Goal: Task Accomplishment & Management: Use online tool/utility

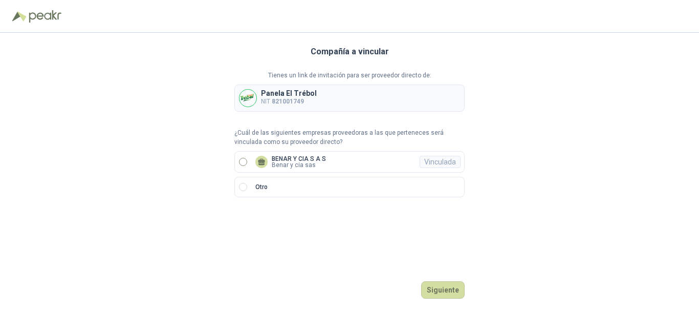
click at [268, 153] on label "BENAR Y CIA S A S Benar y cia sas Vinculada" at bounding box center [349, 161] width 230 height 21
click at [431, 282] on button "Ingresar" at bounding box center [444, 289] width 40 height 17
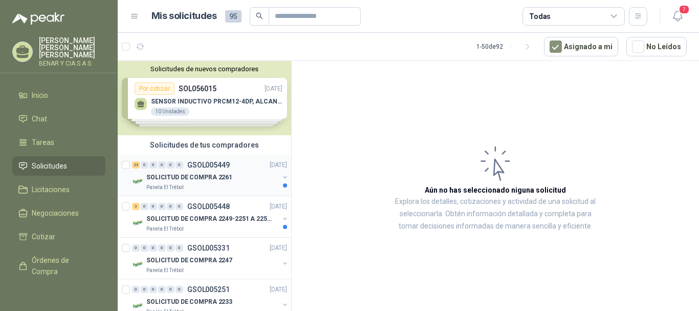
click at [223, 173] on p "SOLICITUD DE COMPRA 2261" at bounding box center [189, 177] width 86 height 10
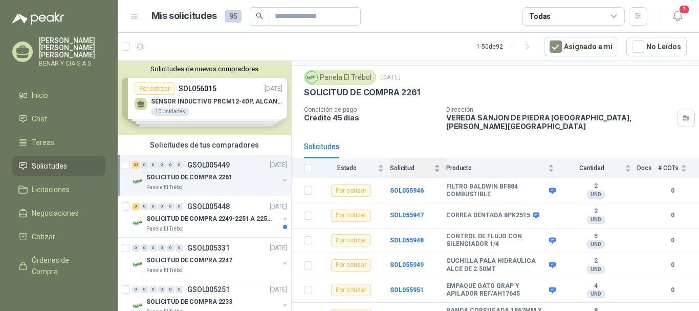
scroll to position [51, 0]
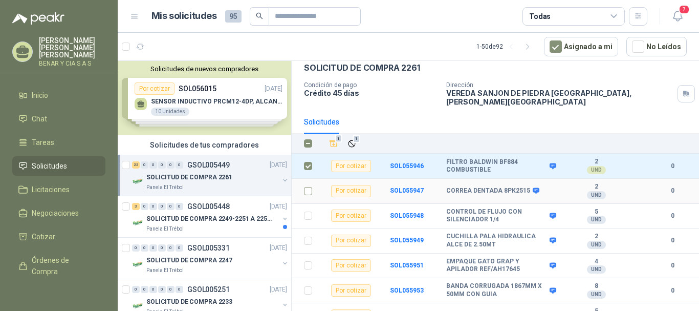
click at [309, 179] on td at bounding box center [305, 191] width 27 height 25
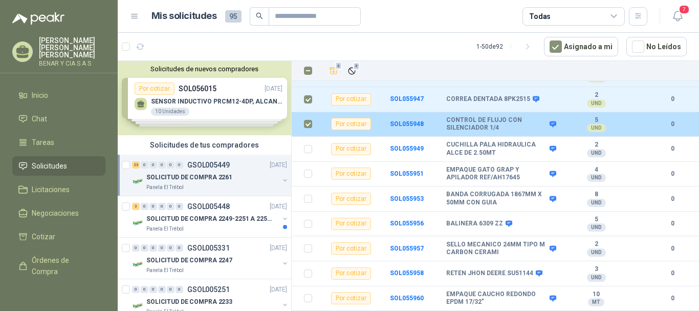
scroll to position [154, 0]
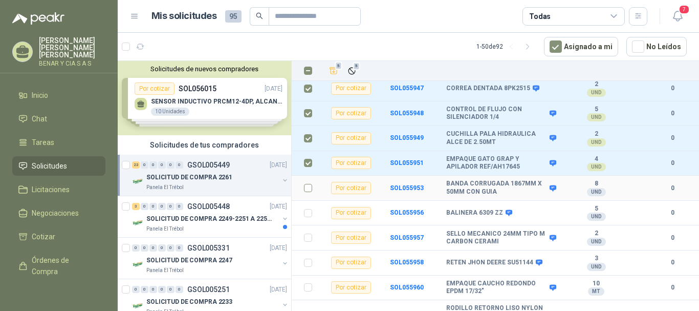
click at [298, 179] on td at bounding box center [305, 188] width 27 height 25
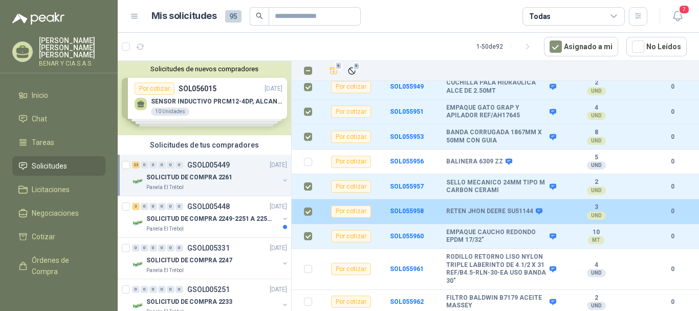
scroll to position [307, 0]
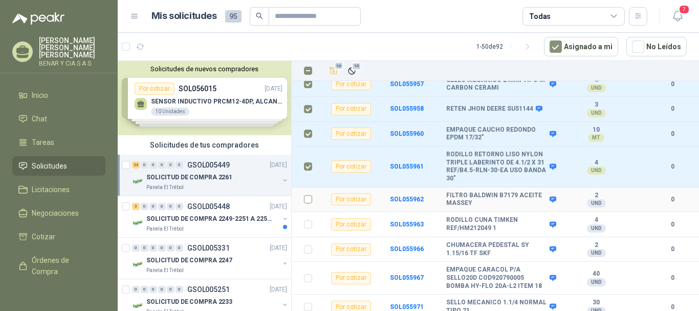
click at [302, 190] on td at bounding box center [305, 199] width 27 height 25
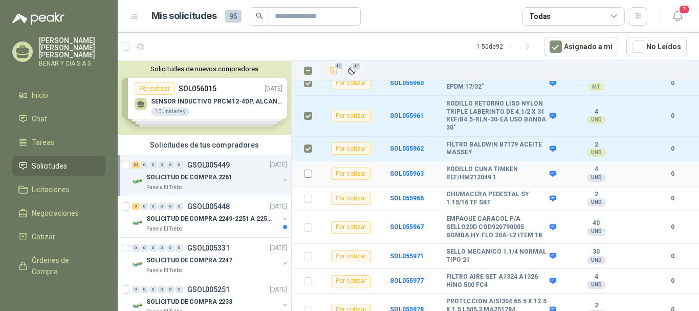
scroll to position [358, 0]
click at [312, 219] on td at bounding box center [305, 226] width 27 height 33
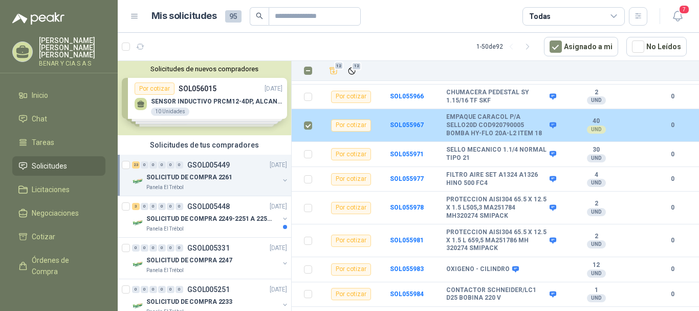
scroll to position [461, 0]
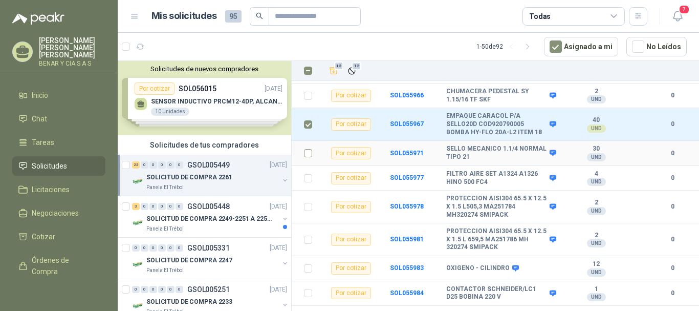
click at [307, 150] on label at bounding box center [308, 152] width 8 height 11
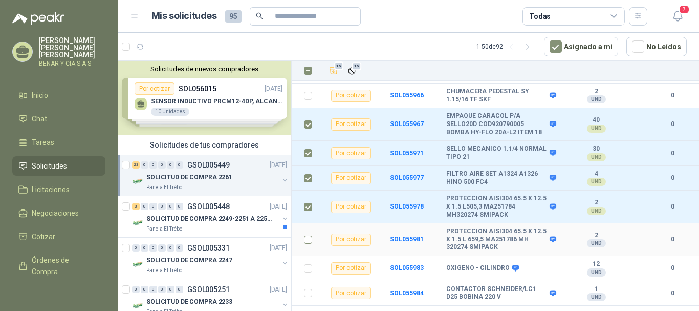
click at [303, 232] on td at bounding box center [305, 239] width 27 height 33
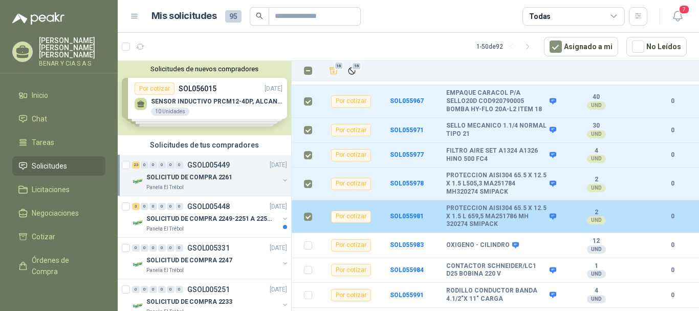
scroll to position [494, 0]
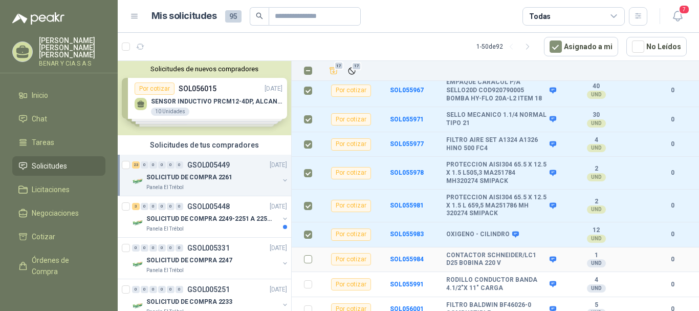
click at [304, 253] on label at bounding box center [308, 258] width 8 height 11
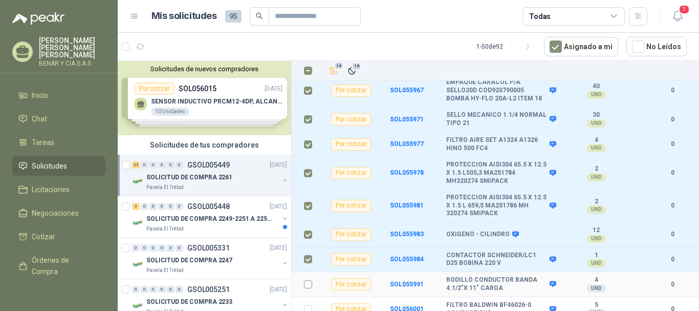
click at [306, 272] on td at bounding box center [305, 284] width 27 height 25
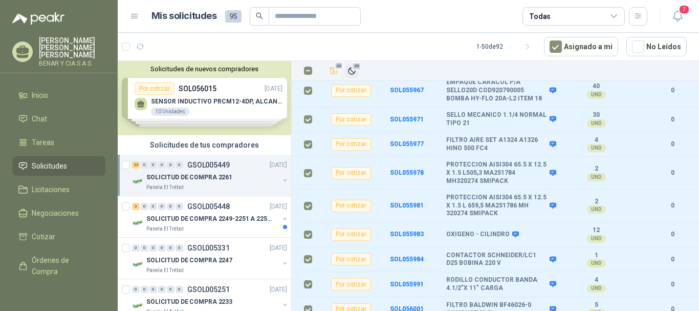
click at [358, 71] on button "20" at bounding box center [352, 71] width 14 height 14
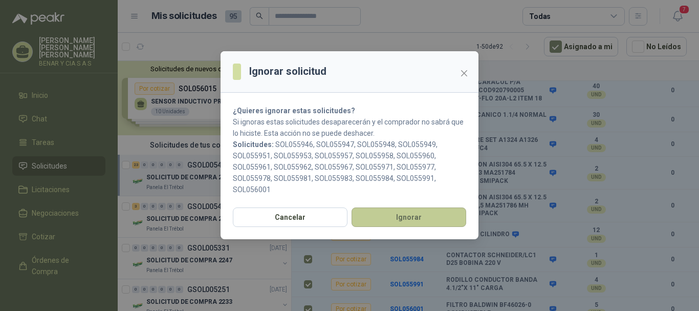
click at [418, 217] on button "Ignorar" at bounding box center [409, 216] width 115 height 19
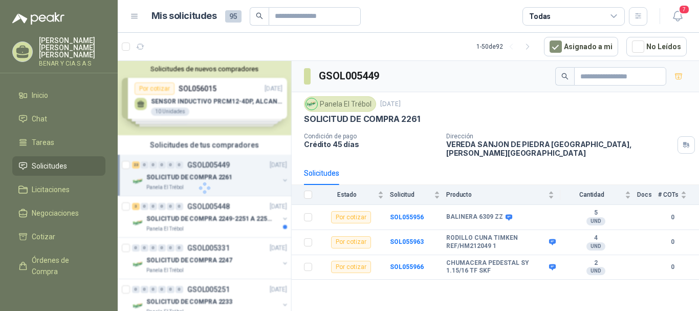
scroll to position [0, 0]
click at [209, 226] on div "Panela El Trébol" at bounding box center [212, 229] width 133 height 8
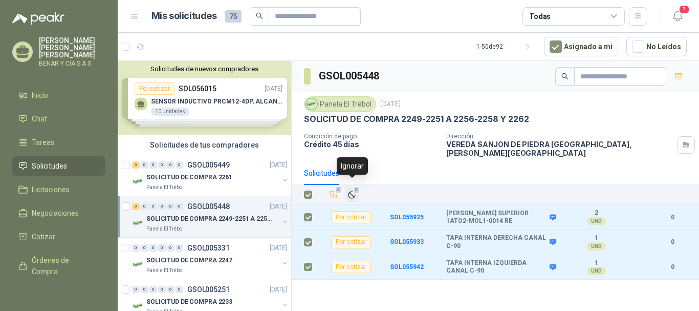
click at [358, 186] on span "3" at bounding box center [356, 190] width 7 height 8
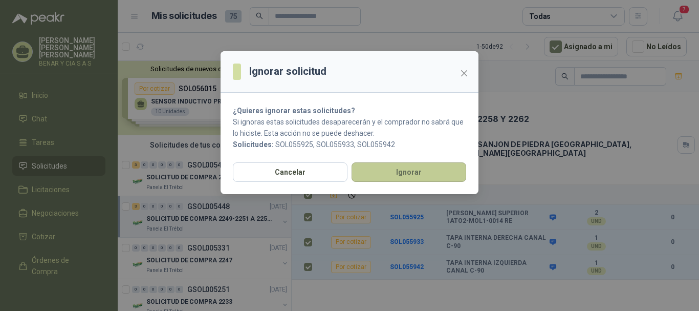
click at [393, 171] on button "Ignorar" at bounding box center [409, 171] width 115 height 19
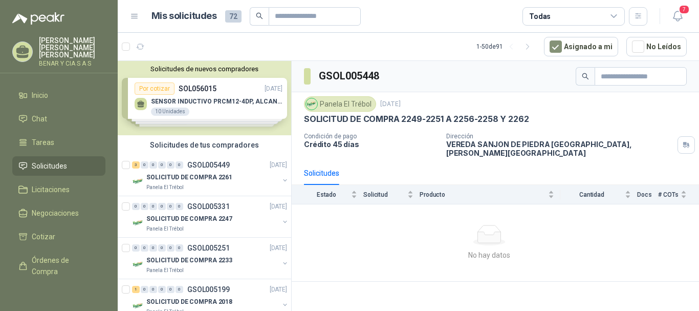
click at [185, 183] on div "Panela El Trébol" at bounding box center [212, 187] width 133 height 8
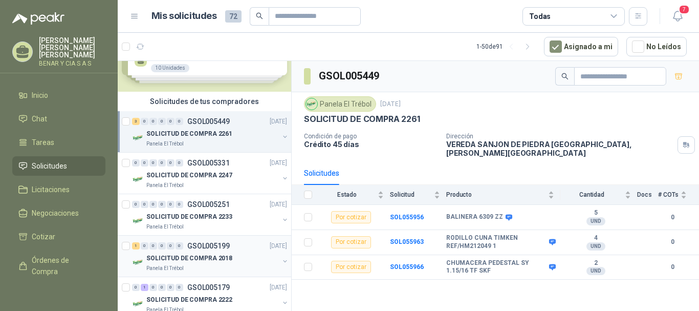
scroll to position [102, 0]
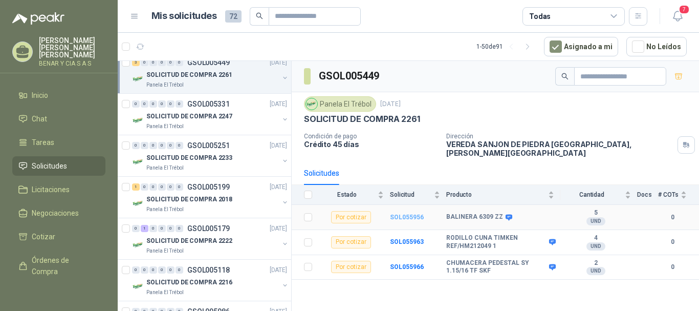
click at [422, 213] on b "SOL055956" at bounding box center [407, 216] width 34 height 7
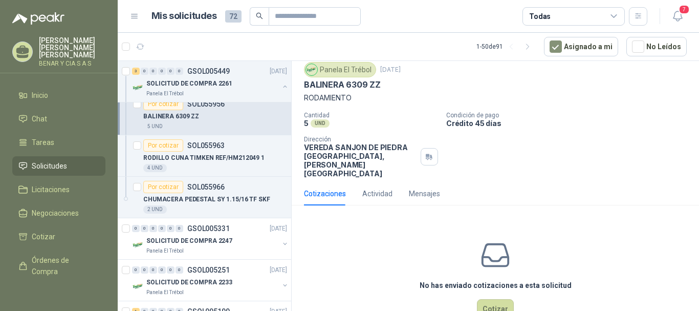
scroll to position [45, 0]
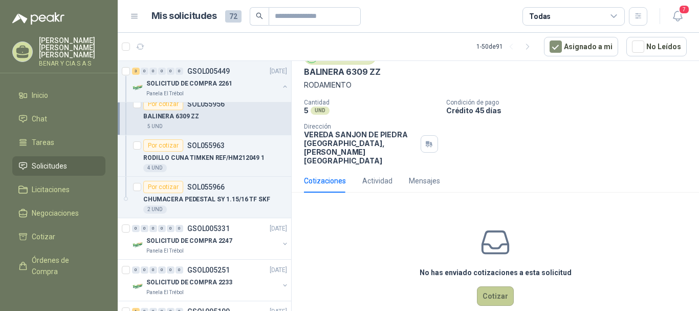
click at [497, 286] on button "Cotizar" at bounding box center [495, 295] width 37 height 19
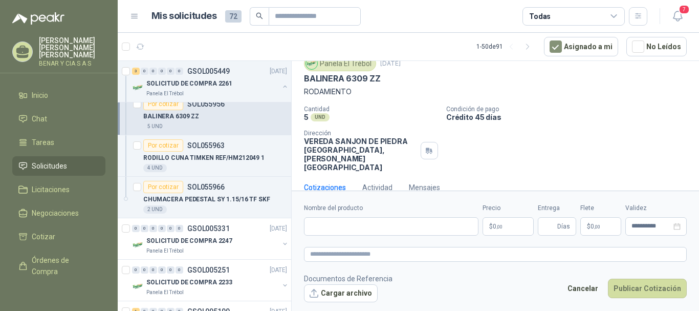
scroll to position [38, 0]
click at [376, 227] on input "Nombre del producto" at bounding box center [391, 226] width 175 height 18
type input "**********"
click at [527, 225] on p "$ 0 ,00" at bounding box center [508, 226] width 51 height 18
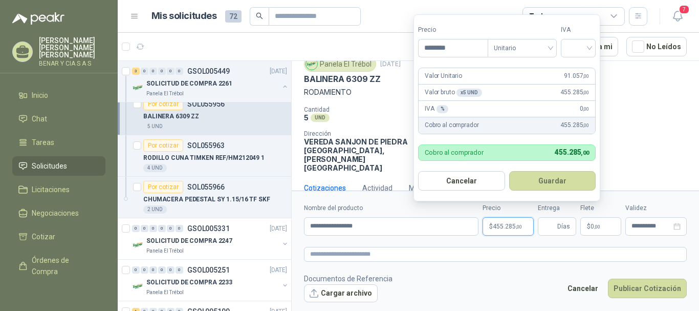
type input "********"
click at [600, 47] on form "Precio ******** Tipo Unitario IVA Valor Unitario 91.057 ,00 Valor bruto x 5 UND…" at bounding box center [507, 107] width 187 height 187
click at [592, 50] on div at bounding box center [578, 48] width 35 height 18
click at [589, 72] on div "19%" at bounding box center [580, 68] width 19 height 11
click at [536, 183] on button "Guardar" at bounding box center [554, 180] width 88 height 19
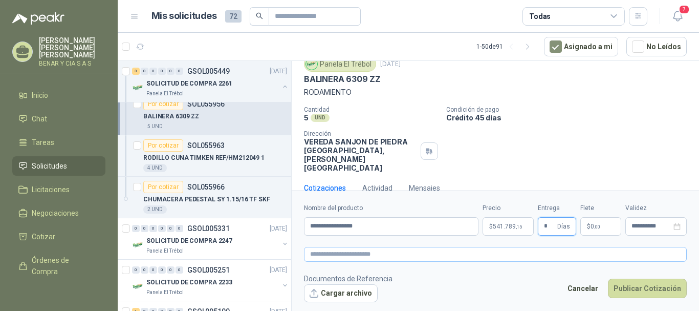
type input "*"
click at [602, 257] on textarea at bounding box center [495, 254] width 383 height 15
type textarea "*"
type textarea "**"
type textarea "***"
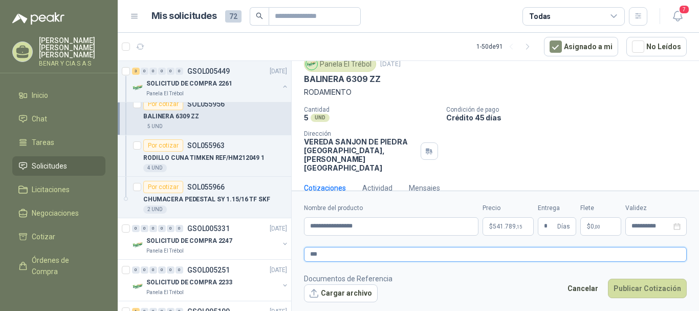
type textarea "****"
type textarea "*****"
type textarea "*******"
type textarea "********"
type textarea "*********"
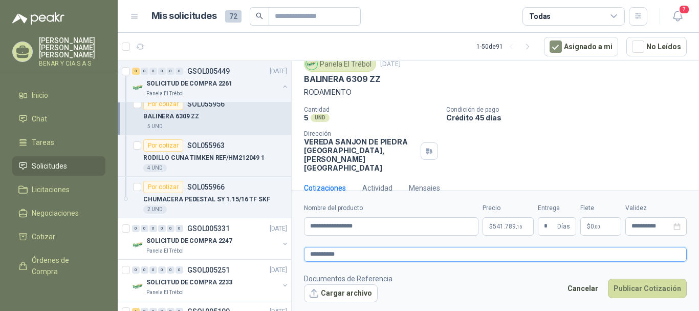
type textarea "**********"
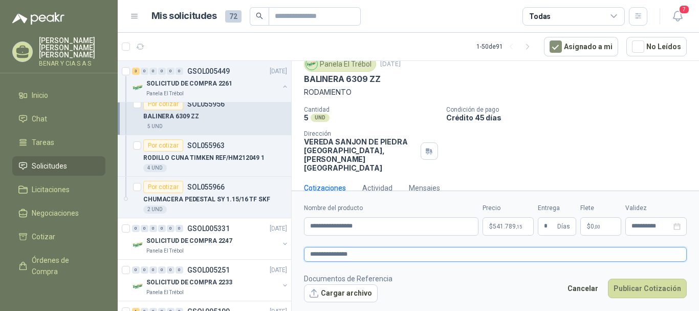
type textarea "**********"
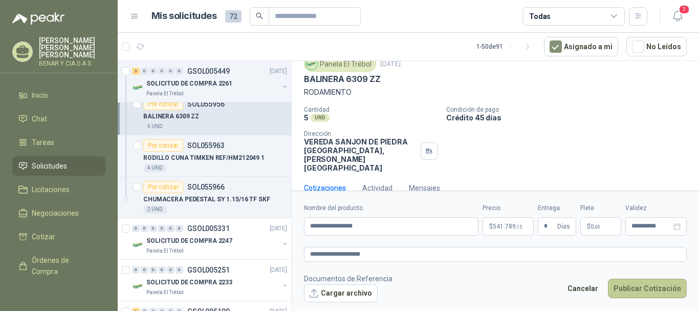
click at [642, 288] on button "Publicar Cotización" at bounding box center [647, 287] width 79 height 19
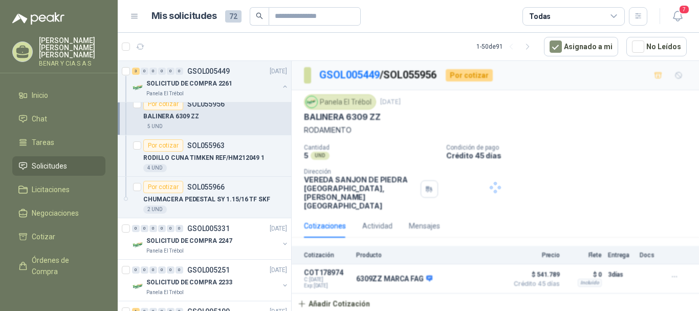
scroll to position [0, 0]
click at [215, 162] on p "RODILLO CUNA TIMKEN REF/HM212049 1" at bounding box center [203, 158] width 121 height 10
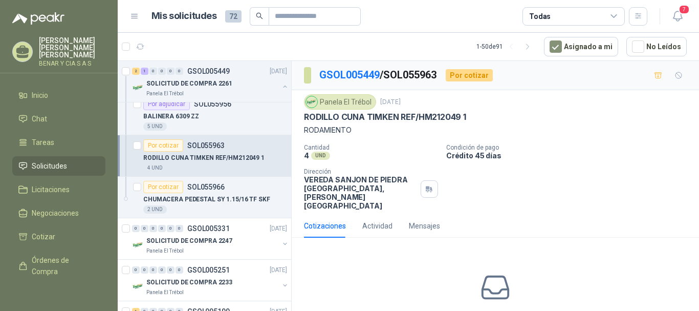
drag, startPoint x: 308, startPoint y: 115, endPoint x: 386, endPoint y: 115, distance: 78.3
click at [354, 115] on p "RODILLO CUNA TIMKEN REF/HM212049 1" at bounding box center [385, 117] width 162 height 11
click at [368, 124] on div "Panela El Trébol [DATE] RODILLO CUNA TIMKEN REF/HM212049 1 RODAMIENTO" at bounding box center [495, 114] width 383 height 41
drag, startPoint x: 304, startPoint y: 117, endPoint x: 490, endPoint y: 117, distance: 186.3
click at [490, 117] on div "RODILLO CUNA TIMKEN REF/HM212049 1" at bounding box center [495, 117] width 383 height 11
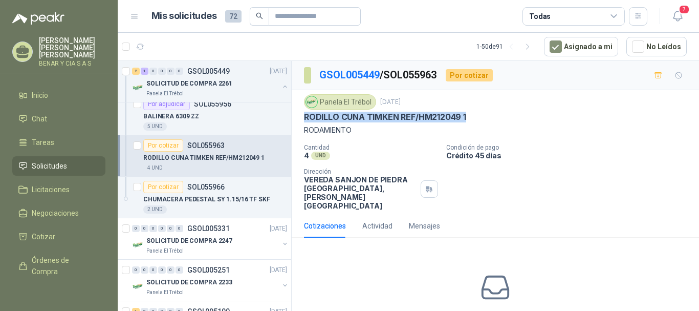
copy p "RODILLO CUNA TIMKEN REF/HM212049 1"
click at [553, 214] on div "Cotizaciones Actividad Mensajes" at bounding box center [495, 226] width 383 height 24
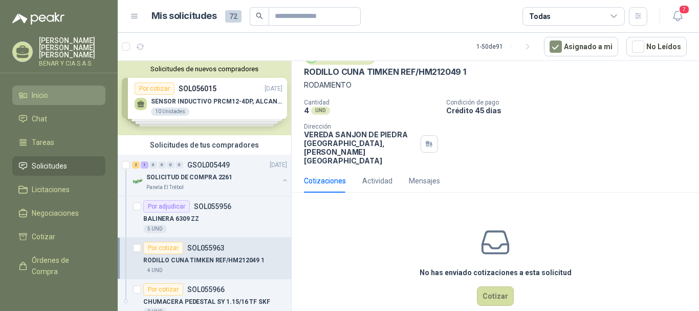
click at [51, 90] on li "Inicio" at bounding box center [58, 95] width 81 height 11
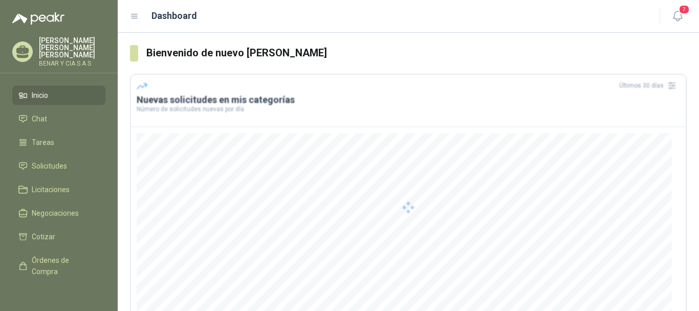
click at [44, 90] on span "Inicio" at bounding box center [40, 95] width 16 height 11
click at [75, 162] on li "Solicitudes" at bounding box center [58, 165] width 81 height 11
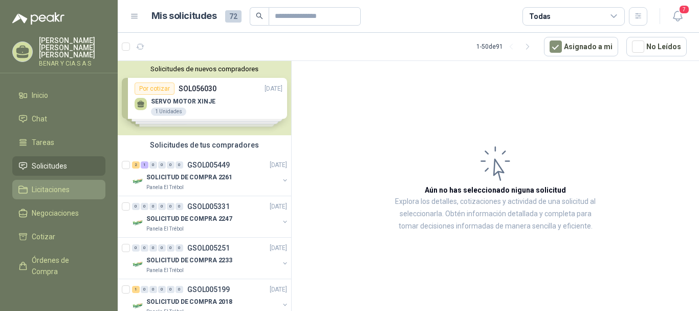
click at [73, 184] on li "Licitaciones" at bounding box center [58, 189] width 81 height 11
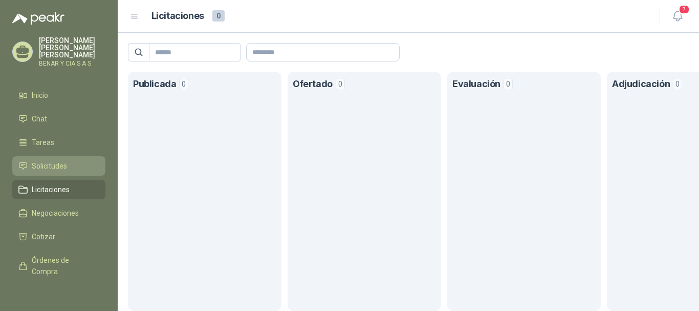
click at [57, 161] on span "Solicitudes" at bounding box center [49, 165] width 35 height 11
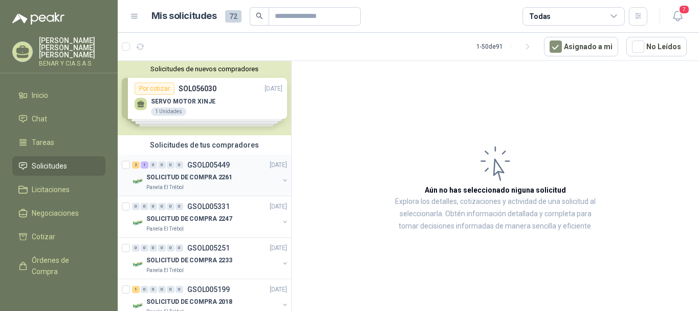
click at [197, 179] on p "SOLICITUD DE COMPRA 2261" at bounding box center [189, 177] width 86 height 10
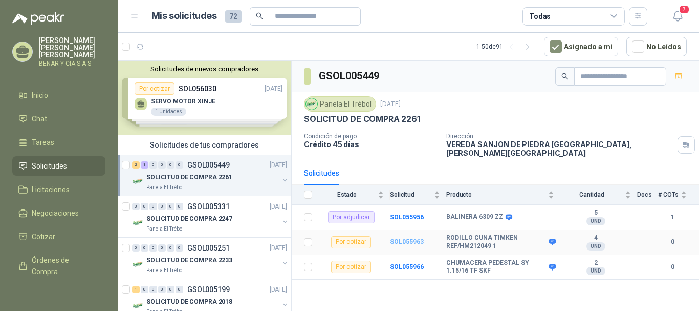
click at [412, 238] on b "SOL055963" at bounding box center [407, 241] width 34 height 7
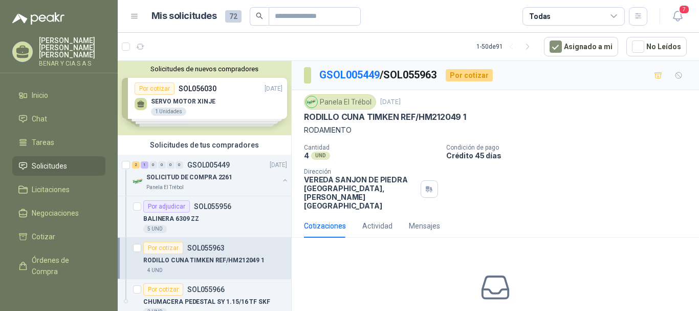
scroll to position [45, 0]
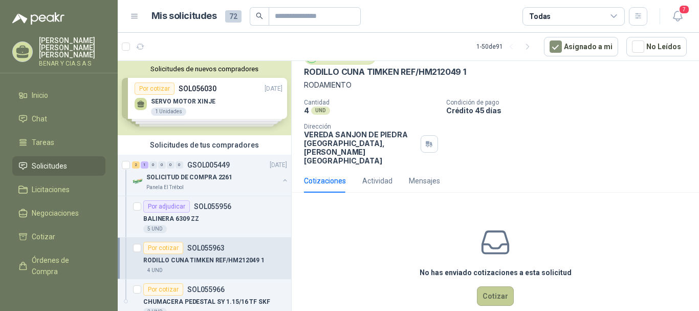
click at [493, 286] on button "Cotizar" at bounding box center [495, 295] width 37 height 19
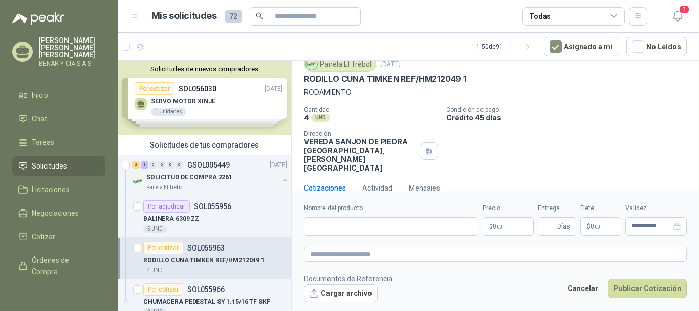
scroll to position [38, 0]
click at [395, 230] on input "Nombre del producto" at bounding box center [391, 226] width 175 height 18
drag, startPoint x: 570, startPoint y: 90, endPoint x: 561, endPoint y: 90, distance: 8.2
click at [567, 90] on p "RODAMIENTO" at bounding box center [495, 91] width 383 height 11
drag, startPoint x: 369, startPoint y: 78, endPoint x: 452, endPoint y: 83, distance: 83.1
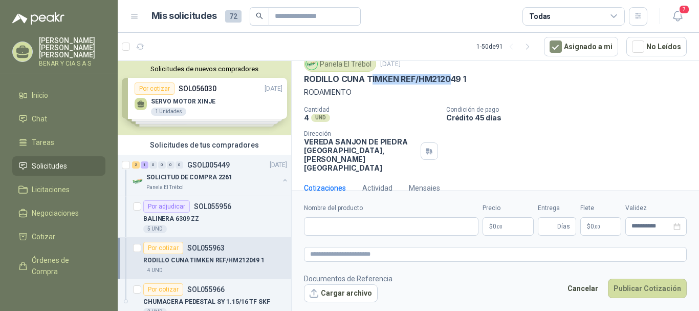
click at [452, 83] on p "RODILLO CUNA TIMKEN REF/HM212049 1" at bounding box center [385, 79] width 162 height 11
click at [308, 75] on p "RODILLO CUNA TIMKEN REF/HM212049 1" at bounding box center [385, 79] width 162 height 11
drag, startPoint x: 305, startPoint y: 78, endPoint x: 460, endPoint y: 78, distance: 155.1
click at [460, 78] on p "RODILLO CUNA TIMKEN REF/HM212049 1" at bounding box center [385, 79] width 162 height 11
copy p "RODILLO CUNA TIMKEN REF/HM212049"
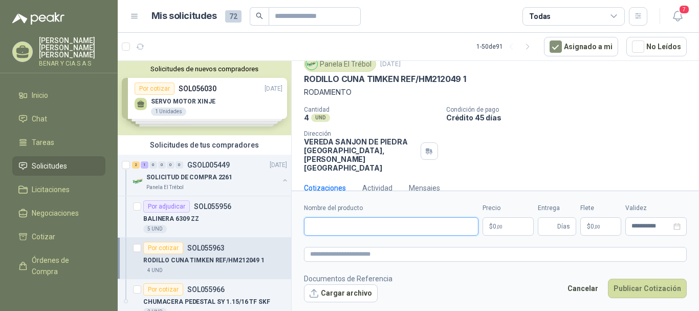
click at [370, 221] on input "Nombre del producto" at bounding box center [391, 226] width 175 height 18
paste input "**********"
type input "**********"
click at [508, 227] on p "$ 0 ,00" at bounding box center [508, 226] width 51 height 18
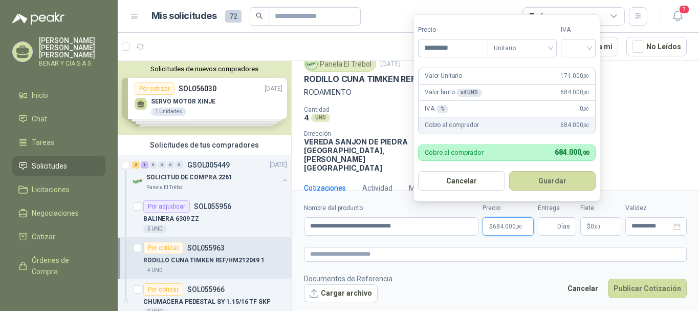
type input "*********"
click at [509, 171] on button "Guardar" at bounding box center [552, 180] width 87 height 19
click at [590, 45] on input "search" at bounding box center [578, 46] width 23 height 15
click at [593, 72] on div "19%" at bounding box center [580, 69] width 31 height 16
click at [567, 183] on button "Guardar" at bounding box center [554, 180] width 88 height 19
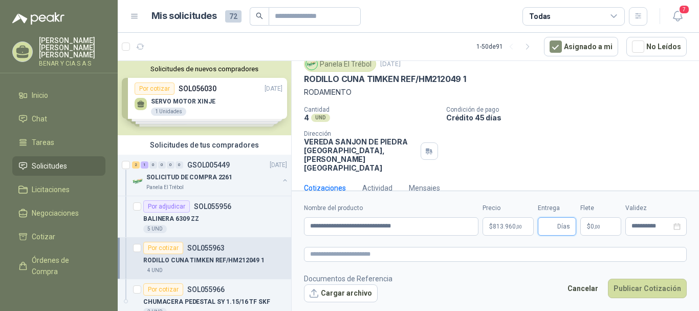
click at [553, 226] on input "Entrega" at bounding box center [549, 226] width 11 height 17
click at [549, 226] on input "Entrega" at bounding box center [549, 226] width 11 height 17
click at [541, 229] on span "Días" at bounding box center [557, 226] width 38 height 18
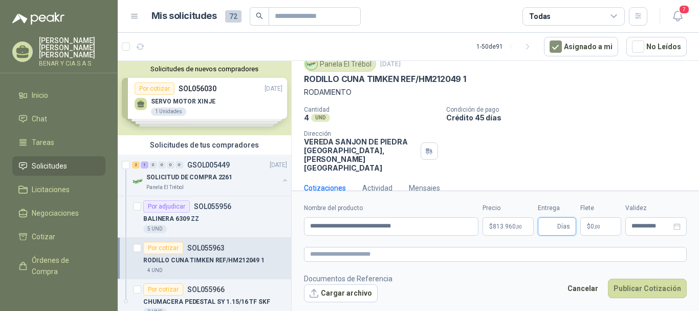
click at [549, 228] on input "Entrega" at bounding box center [549, 226] width 11 height 17
type input "*"
click at [601, 247] on textarea at bounding box center [495, 254] width 383 height 15
paste textarea "**********"
type textarea "**********"
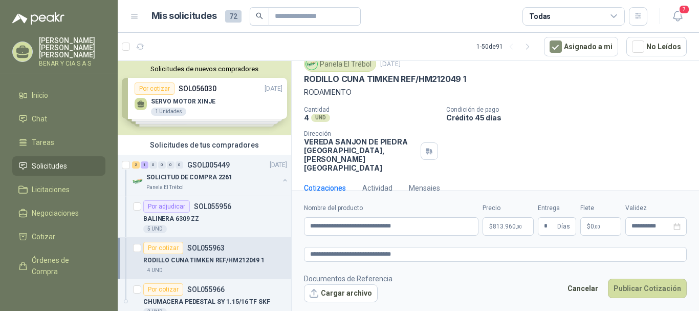
click at [577, 241] on form "**********" at bounding box center [495, 252] width 407 height 124
click at [587, 248] on textarea "**********" at bounding box center [495, 254] width 383 height 15
click at [663, 293] on button "Publicar Cotización" at bounding box center [647, 287] width 79 height 19
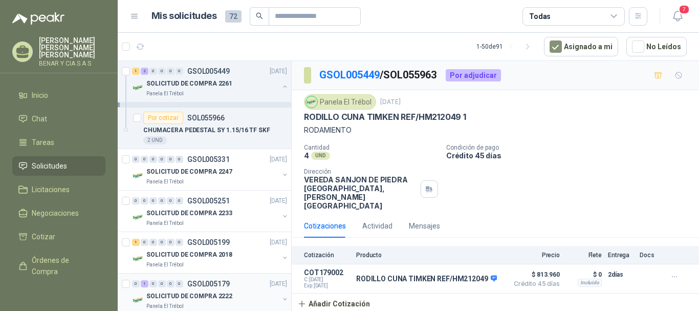
scroll to position [154, 0]
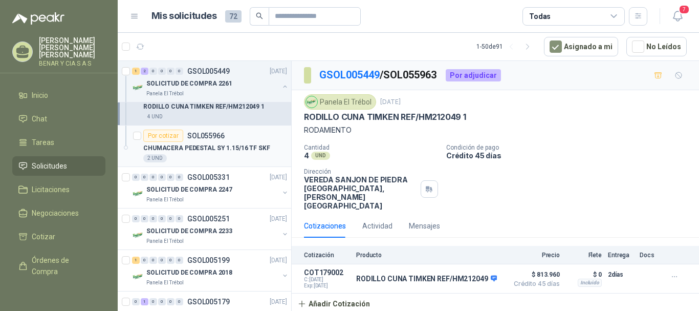
click at [221, 150] on p "CHUMACERA PEDESTAL SY 1.15/16 TF SKF" at bounding box center [206, 148] width 127 height 10
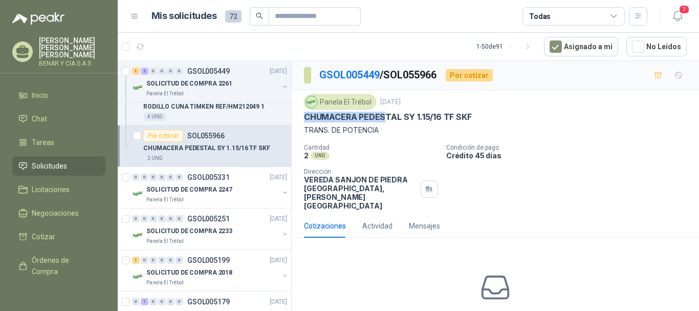
drag, startPoint x: 303, startPoint y: 115, endPoint x: 441, endPoint y: 122, distance: 137.8
click at [425, 122] on div "Panela El Trébol [DATE] CHUMACERA PEDESTAL SY 1.15/16 TF SKF TRANS. DE POTENCIA…" at bounding box center [495, 152] width 407 height 124
drag, startPoint x: 441, startPoint y: 122, endPoint x: 480, endPoint y: 121, distance: 38.9
click at [480, 121] on div "CHUMACERA PEDESTAL SY 1.15/16 TF SKF" at bounding box center [495, 117] width 383 height 11
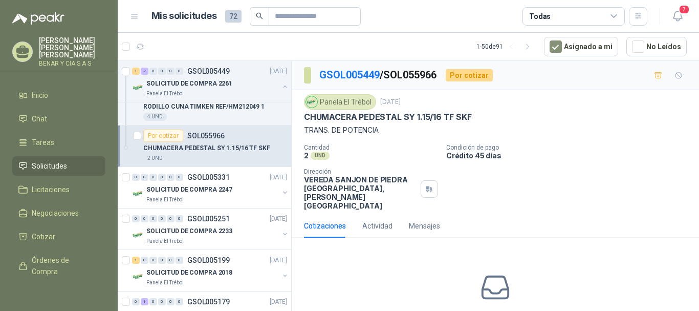
click at [424, 119] on p "CHUMACERA PEDESTAL SY 1.15/16 TF SKF" at bounding box center [388, 117] width 168 height 11
drag, startPoint x: 441, startPoint y: 113, endPoint x: 407, endPoint y: 121, distance: 34.1
click at [409, 121] on p "CHUMACERA PEDESTAL SY 1.15/16 TF SKF" at bounding box center [388, 117] width 168 height 11
click at [358, 121] on p "CHUMACERA PEDESTAL SY 1.15/16 TF SKF" at bounding box center [388, 117] width 168 height 11
click at [315, 112] on p "CHUMACERA PEDESTAL SY 1.15/16 TF SKF" at bounding box center [388, 117] width 168 height 11
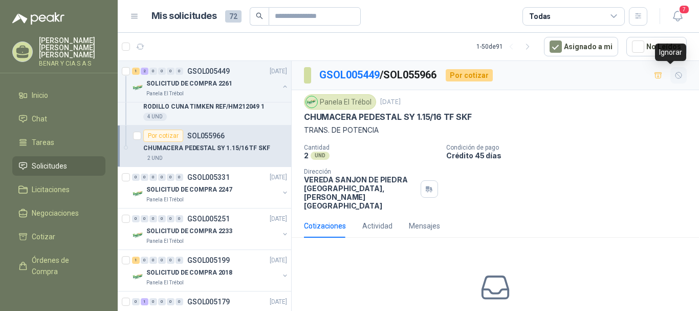
click at [675, 78] on icon "button" at bounding box center [679, 75] width 9 height 9
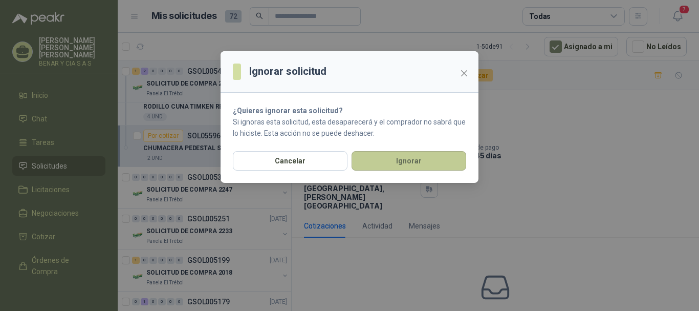
click at [456, 161] on button "Ignorar" at bounding box center [409, 160] width 115 height 19
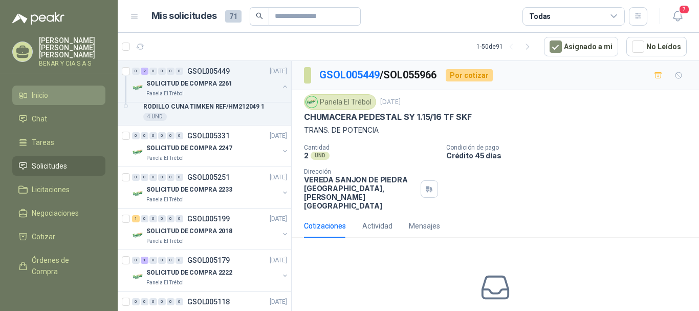
click at [57, 90] on li "Inicio" at bounding box center [58, 95] width 81 height 11
